Goal: Information Seeking & Learning: Find specific fact

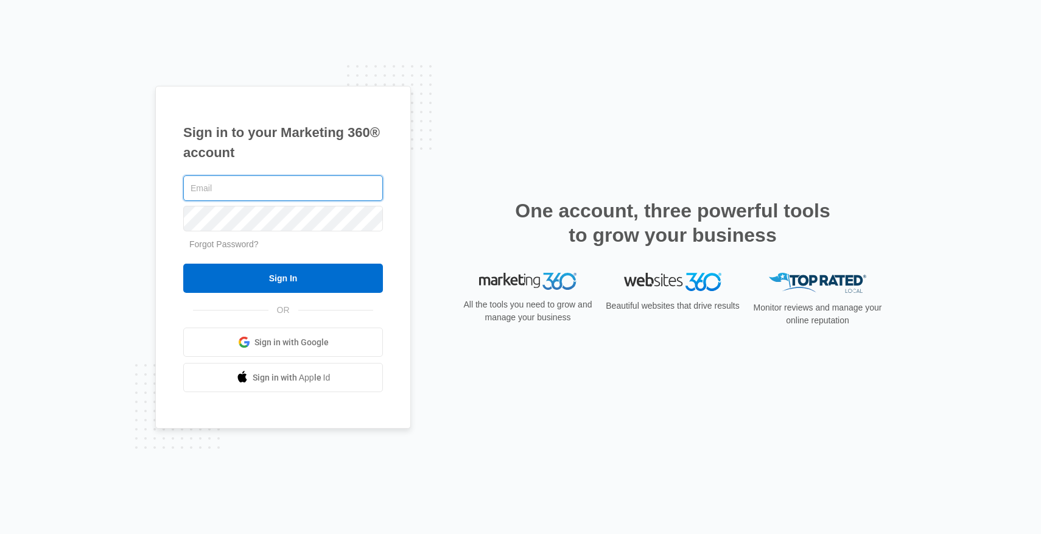
click at [266, 195] on input "text" at bounding box center [283, 188] width 200 height 26
type input "[EMAIL_ADDRESS][DOMAIN_NAME]"
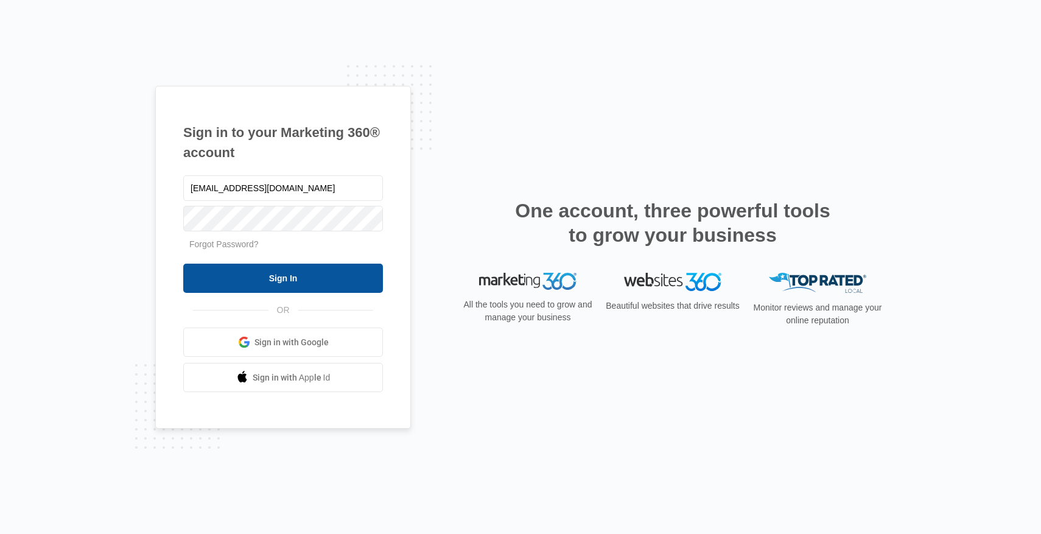
click at [318, 283] on input "Sign In" at bounding box center [283, 278] width 200 height 29
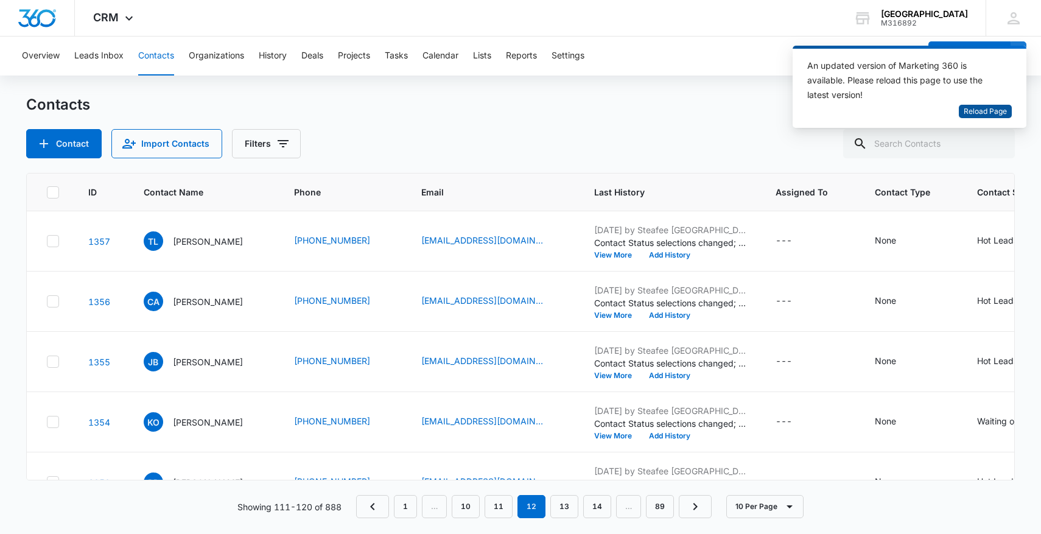
click at [970, 111] on span "Reload Page" at bounding box center [985, 112] width 43 height 12
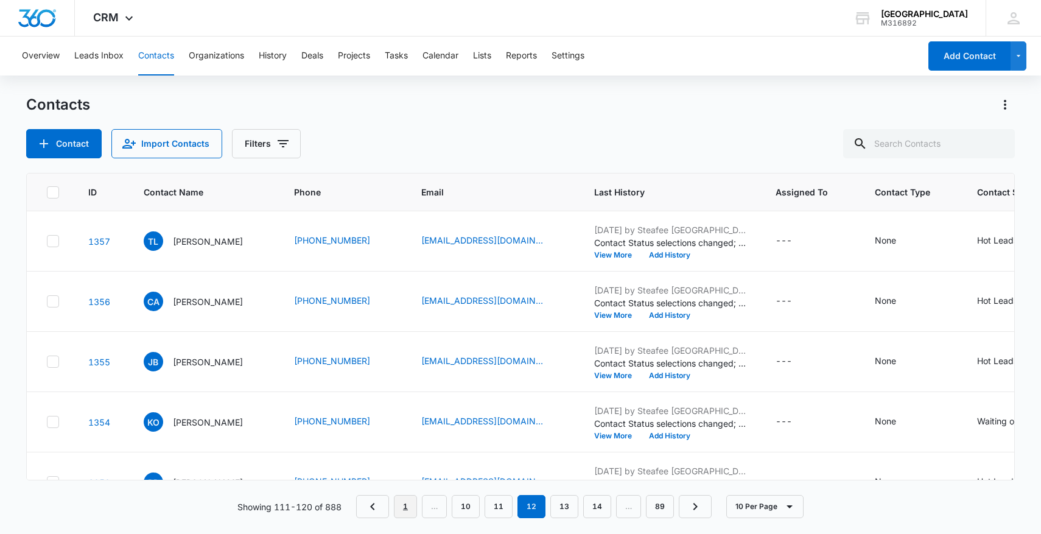
click at [404, 505] on link "1" at bounding box center [405, 506] width 23 height 23
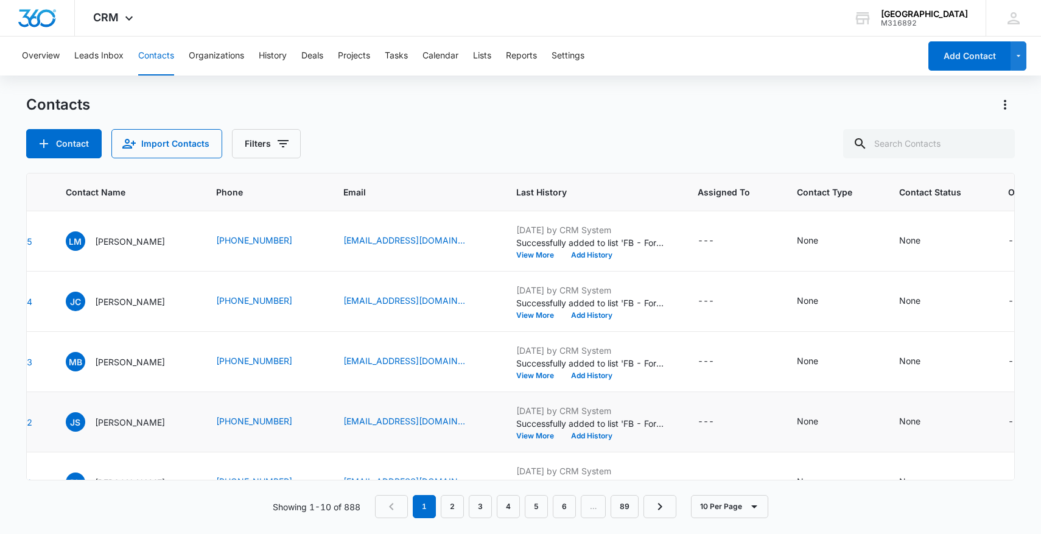
scroll to position [0, 77]
drag, startPoint x: 227, startPoint y: 245, endPoint x: 310, endPoint y: 246, distance: 82.8
click at [310, 247] on td "(909) 501-5253" at bounding box center [265, 241] width 127 height 60
copy div "(909) 501-5253"
